Goal: Information Seeking & Learning: Learn about a topic

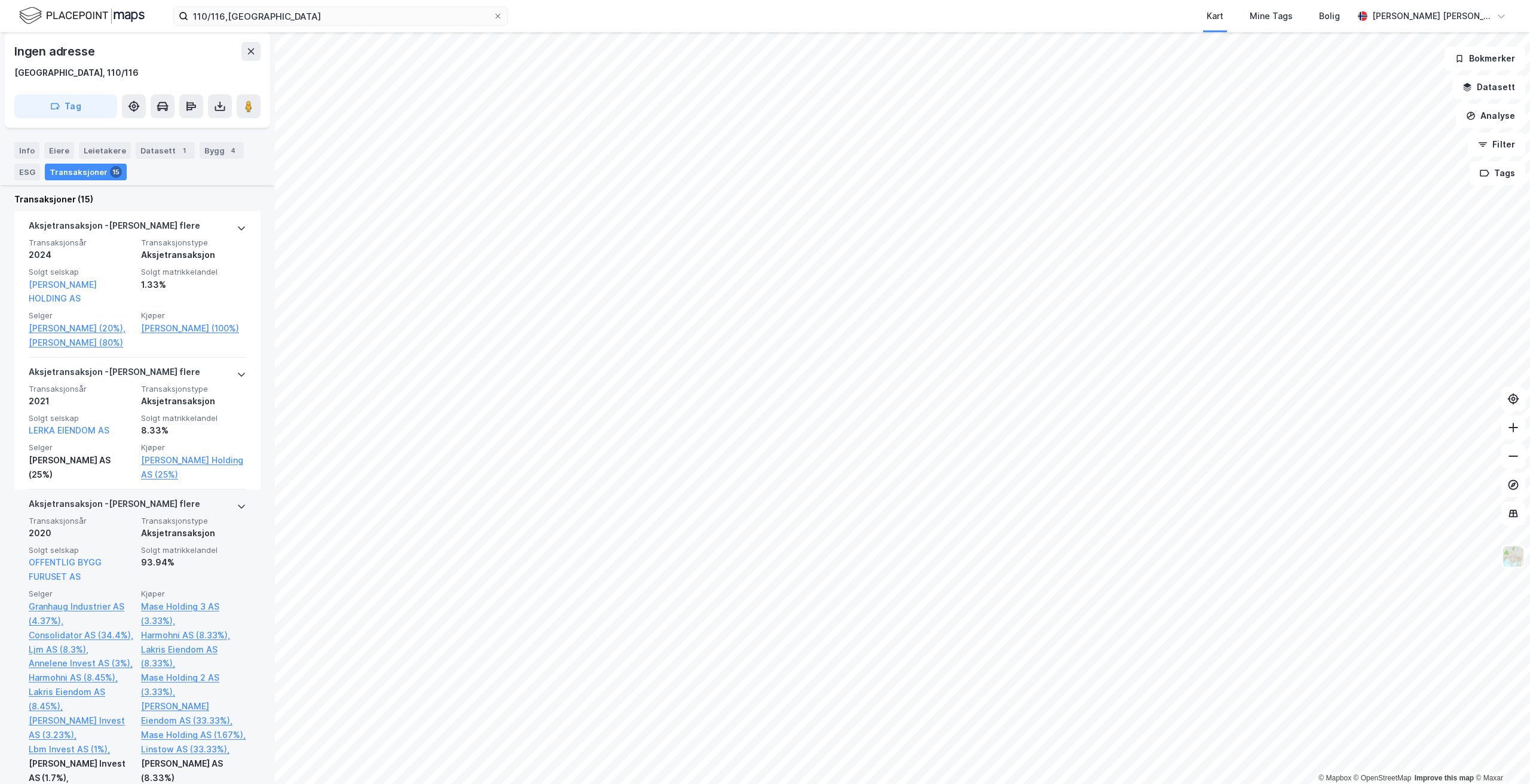
scroll to position [358, 0]
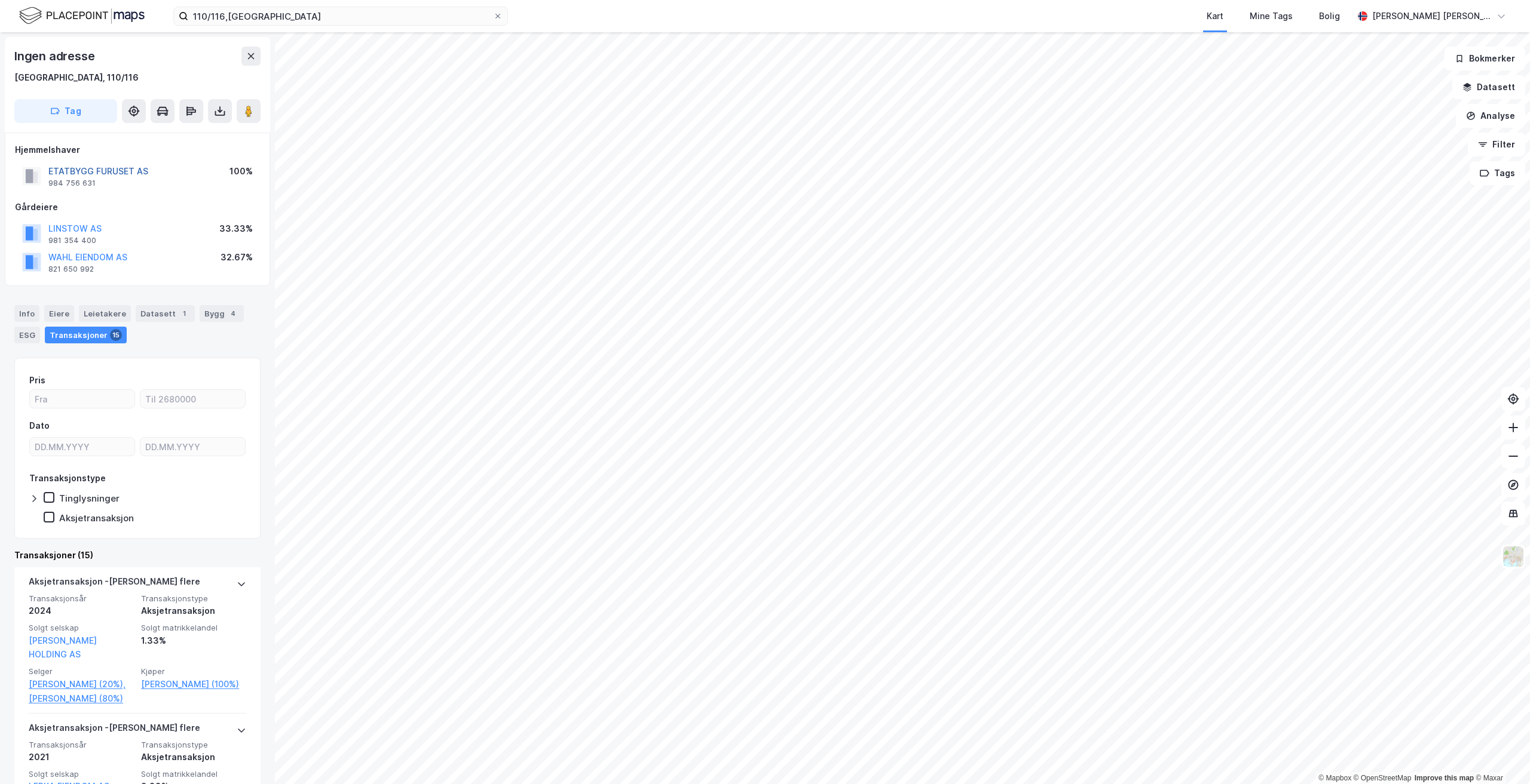
click at [0, 0] on button "ETATBYGG FURUSET AS" at bounding box center [0, 0] width 0 height 0
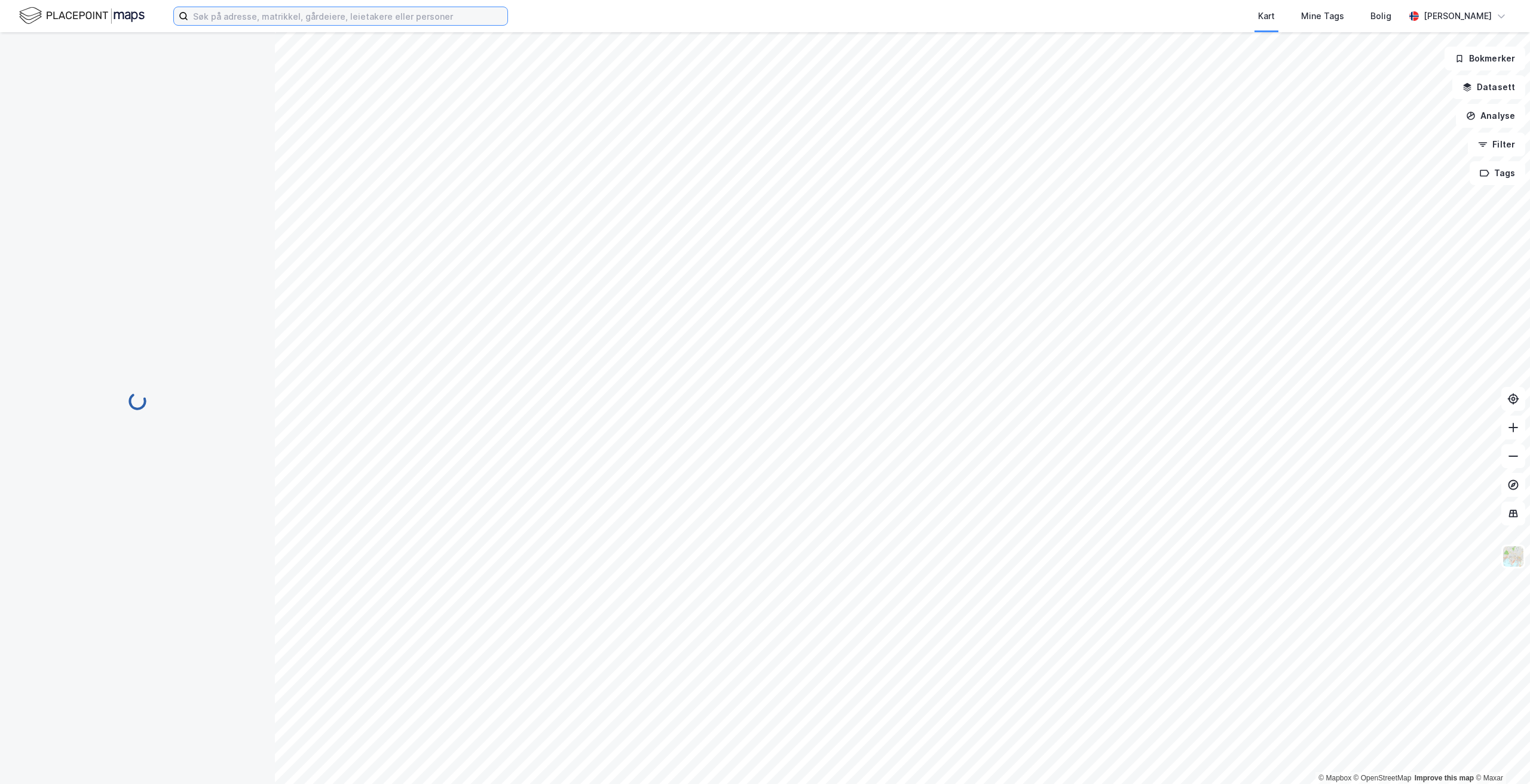
click at [416, 20] on input at bounding box center [347, 16] width 319 height 18
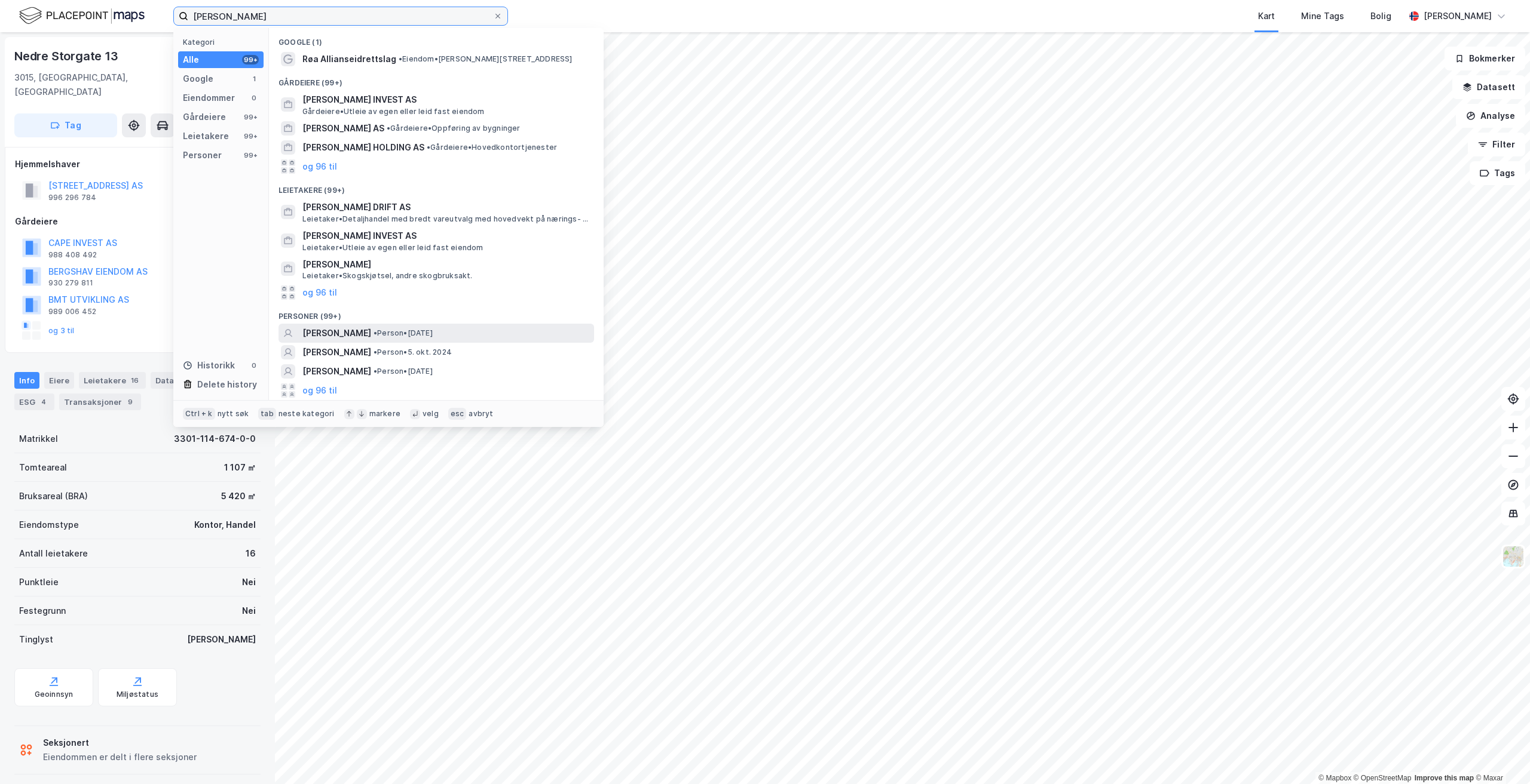
type input "[PERSON_NAME]"
click at [433, 329] on span "• Person • [DATE]" at bounding box center [403, 334] width 59 height 9
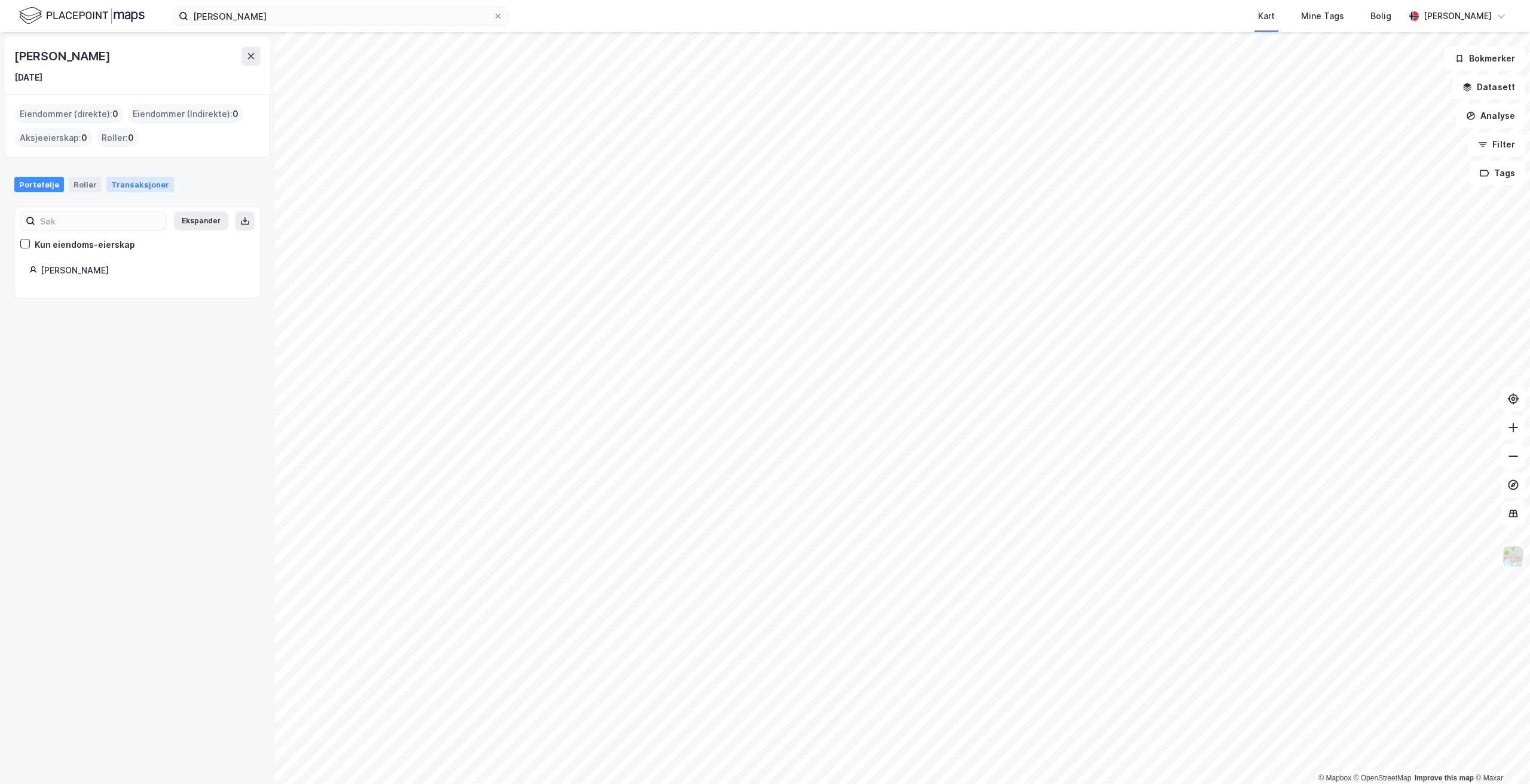
click at [126, 182] on div "Transaksjoner" at bounding box center [140, 185] width 68 height 16
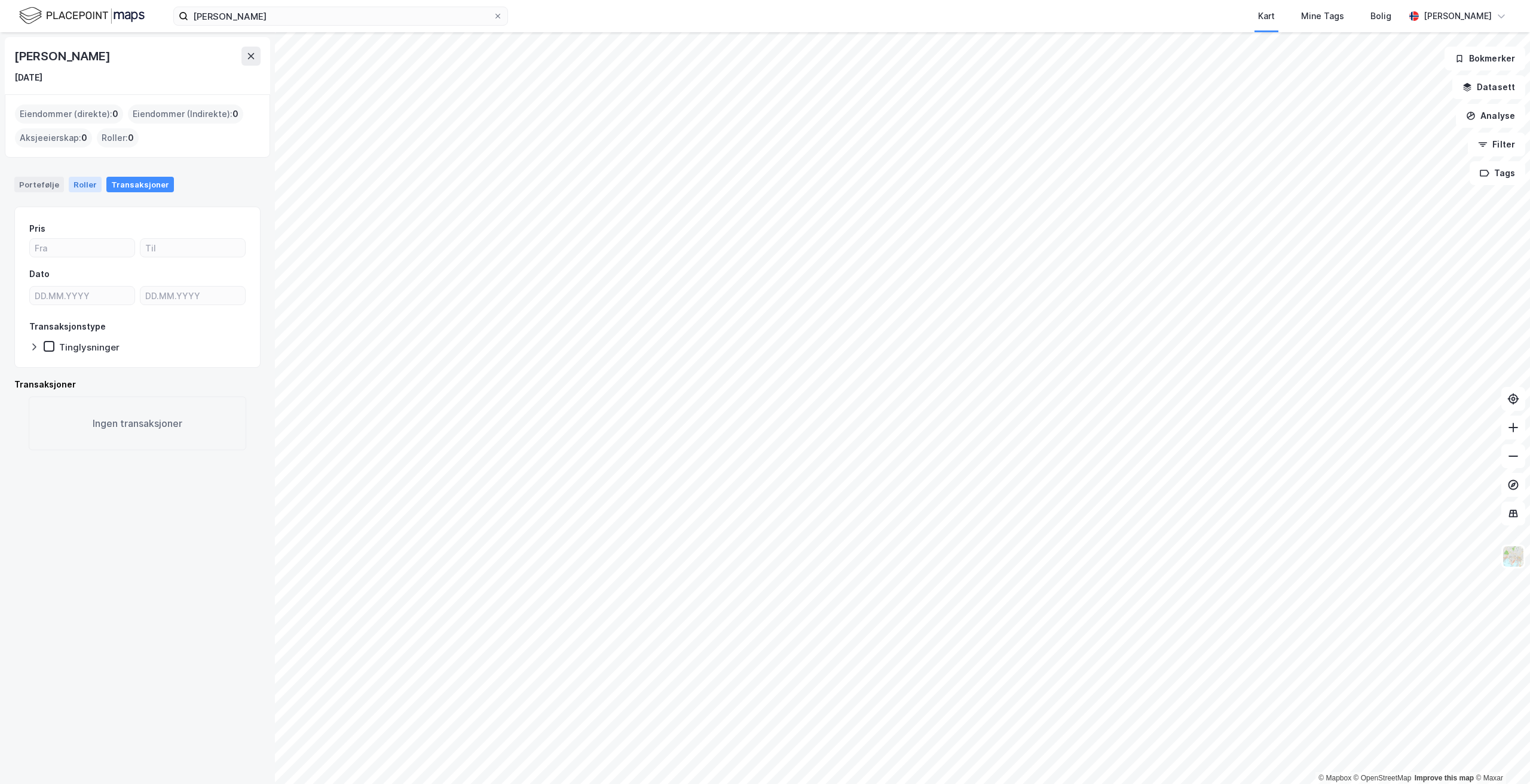
click at [89, 186] on div "Roller" at bounding box center [85, 185] width 33 height 16
click at [41, 186] on div "Portefølje" at bounding box center [39, 185] width 50 height 16
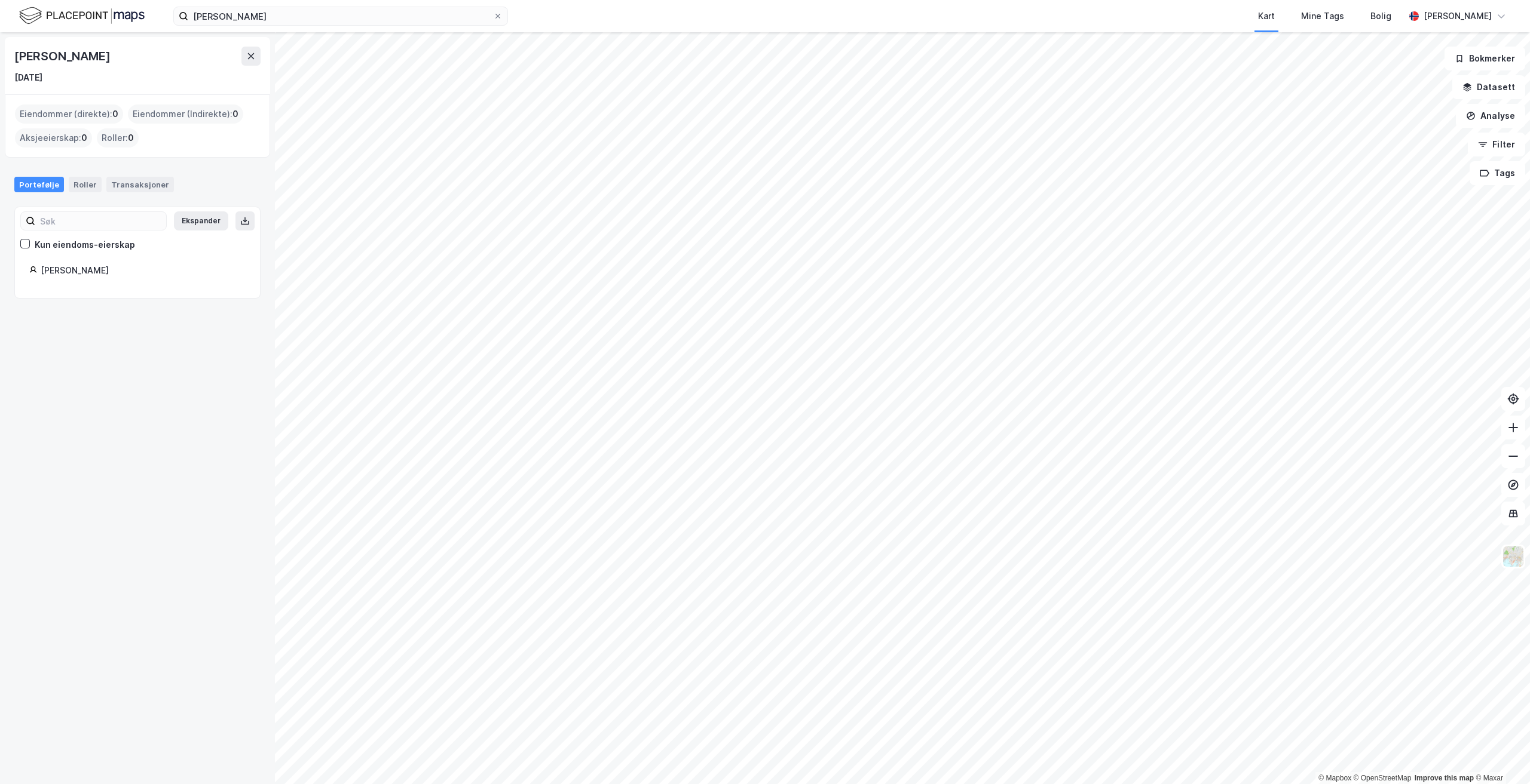
click at [66, 271] on div "[PERSON_NAME]" at bounding box center [143, 270] width 205 height 14
